Goal: Navigation & Orientation: Find specific page/section

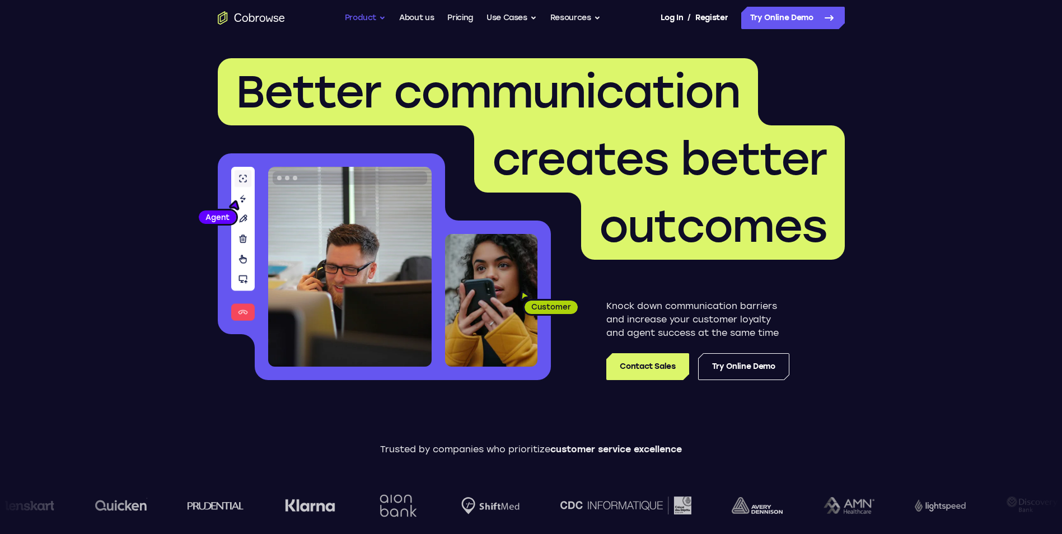
click at [355, 16] on button "Product" at bounding box center [365, 18] width 41 height 22
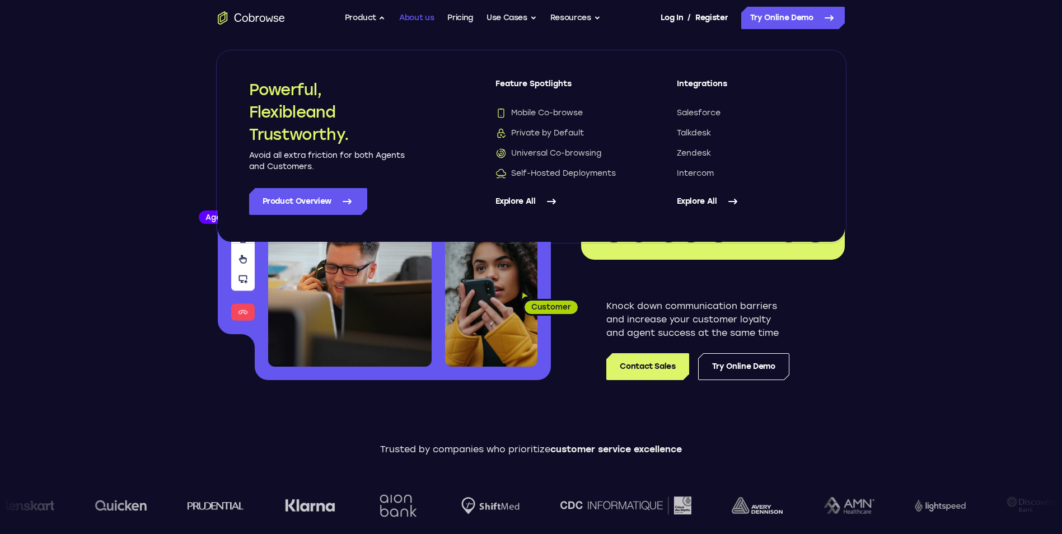
click at [419, 18] on link "About us" at bounding box center [416, 18] width 35 height 22
